Goal: Transaction & Acquisition: Purchase product/service

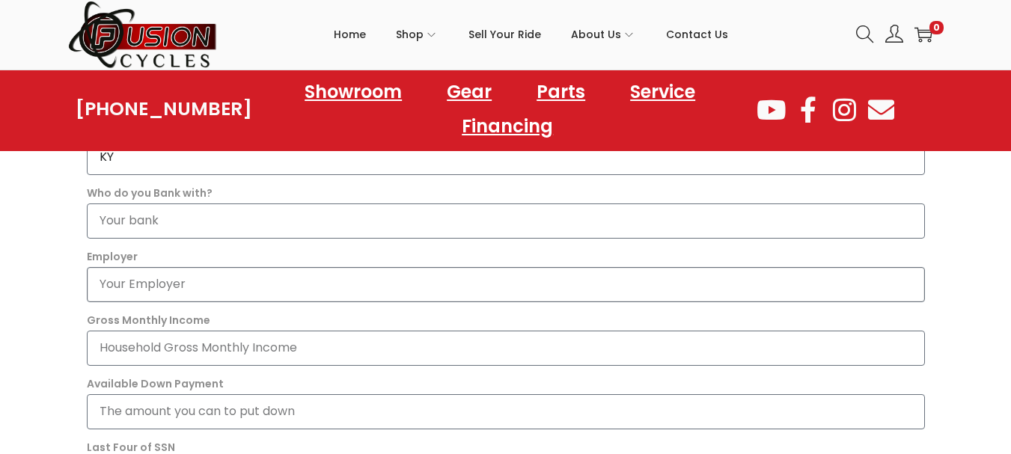
click at [263, 289] on input "Employer" at bounding box center [506, 284] width 838 height 35
type input "retired"
click at [326, 349] on input "Gross Monthly Income" at bounding box center [506, 348] width 838 height 35
click at [109, 347] on input "11000" at bounding box center [506, 348] width 838 height 35
click at [147, 342] on input "11,000" at bounding box center [506, 348] width 838 height 35
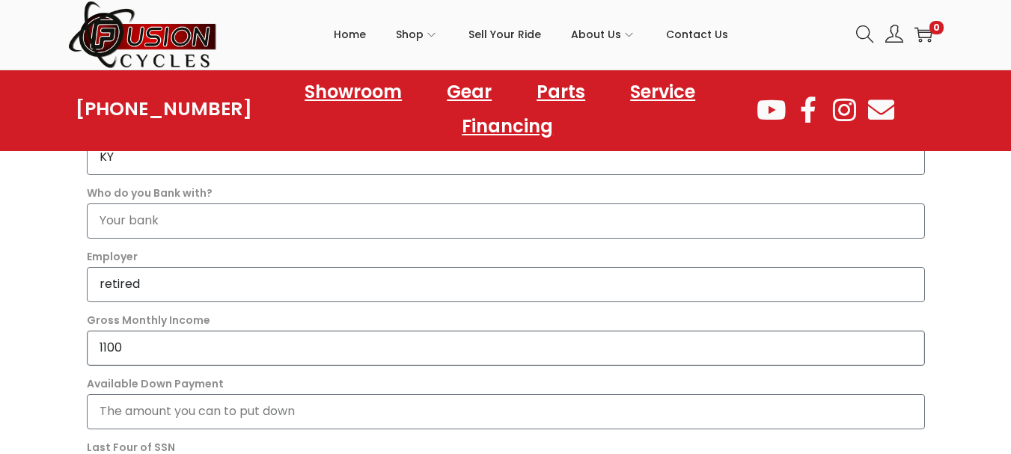
type input "1100"
click at [314, 414] on input "Available Down Payment" at bounding box center [506, 411] width 838 height 35
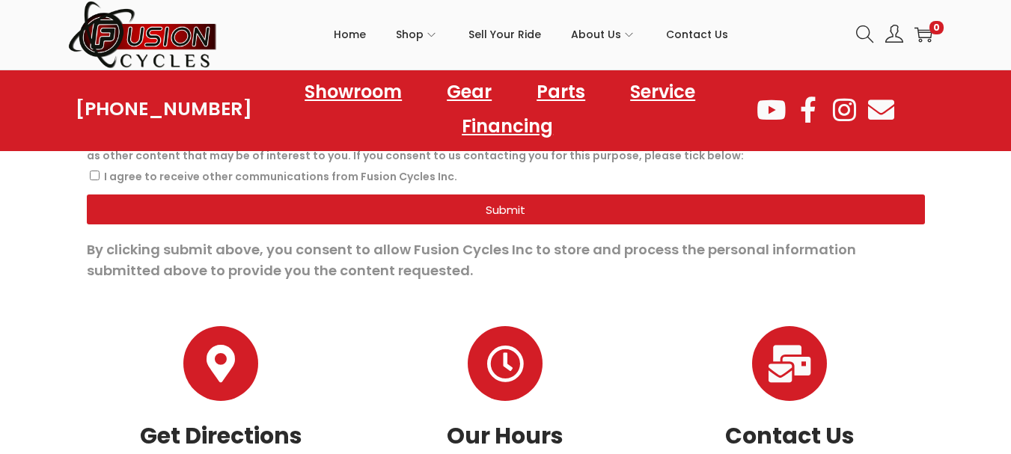
scroll to position [1377, 0]
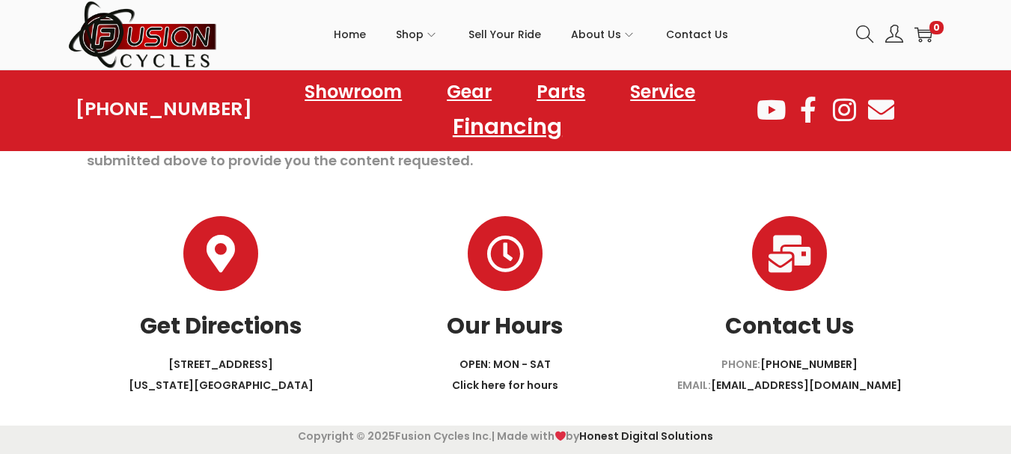
type input "1000"
click at [508, 124] on link "Financing" at bounding box center [507, 125] width 145 height 41
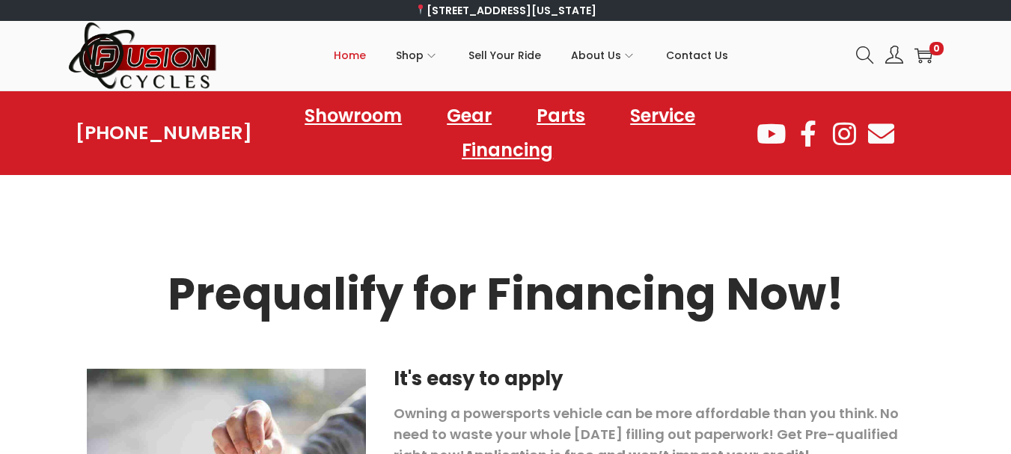
click at [350, 52] on span "Home" at bounding box center [350, 55] width 32 height 37
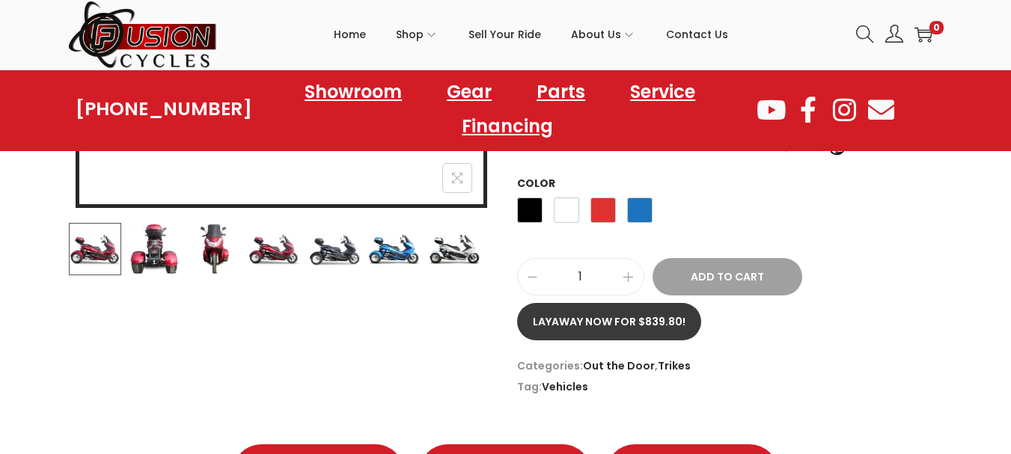
click at [586, 305] on link "Layaway now for $839.80!" at bounding box center [609, 321] width 184 height 37
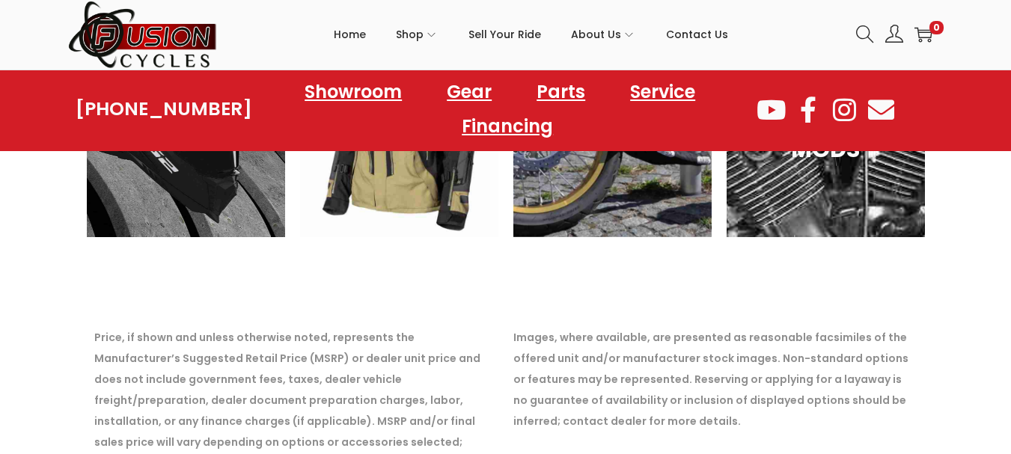
scroll to position [2078, 0]
